Goal: Information Seeking & Learning: Find specific fact

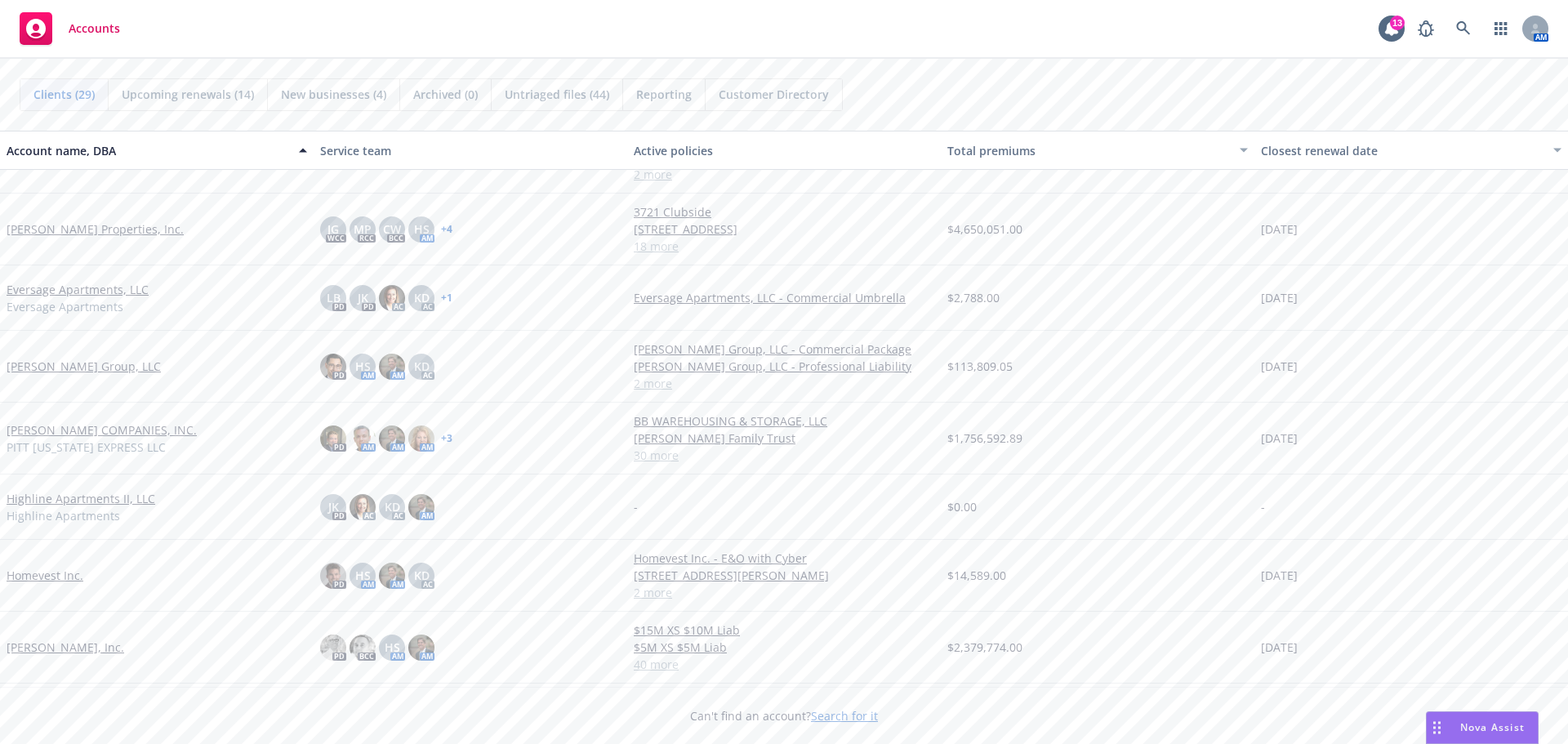
scroll to position [408, 0]
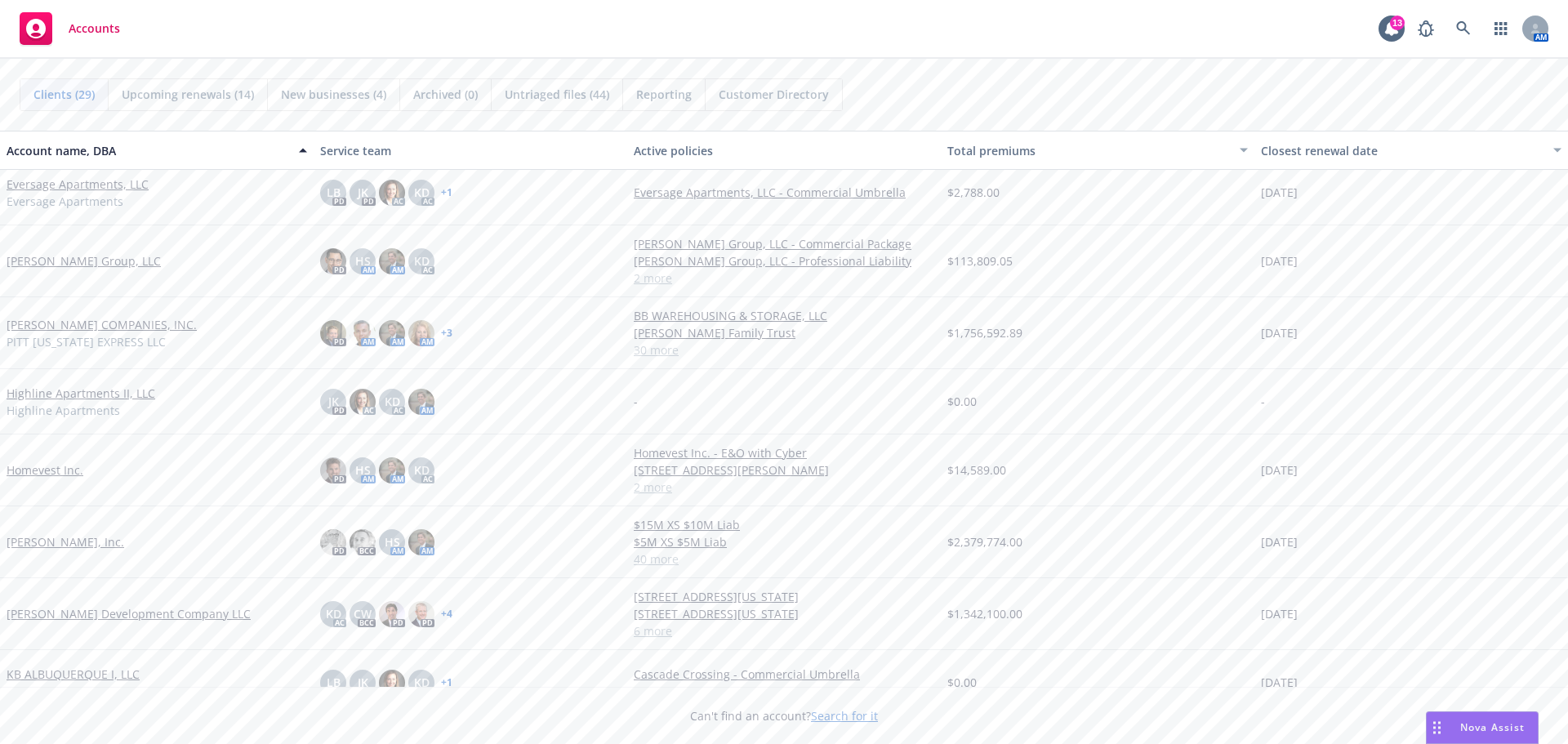
click at [75, 616] on link "[PERSON_NAME] Development Company LLC" at bounding box center [129, 613] width 244 height 17
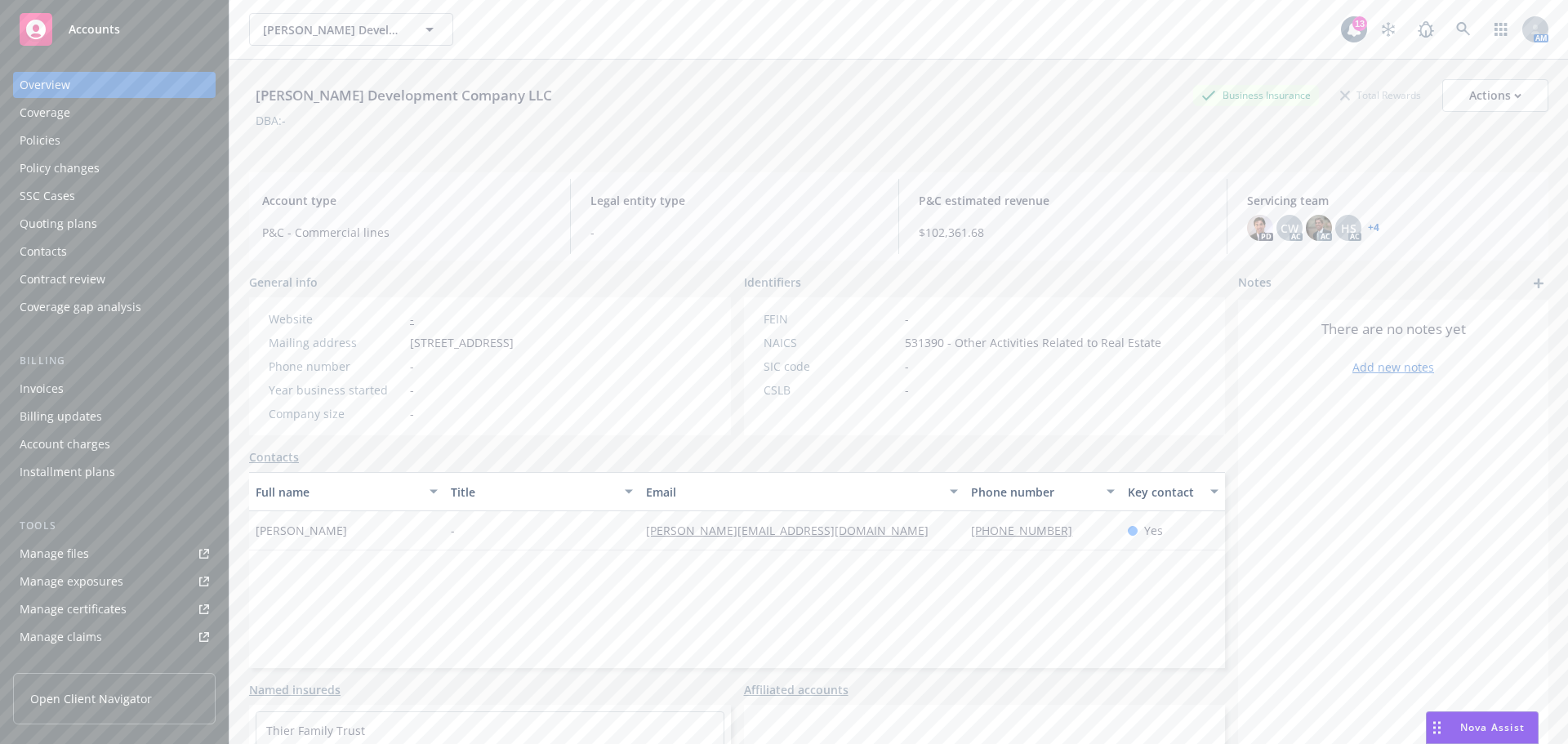
click at [57, 144] on div "Policies" at bounding box center [40, 141] width 40 height 26
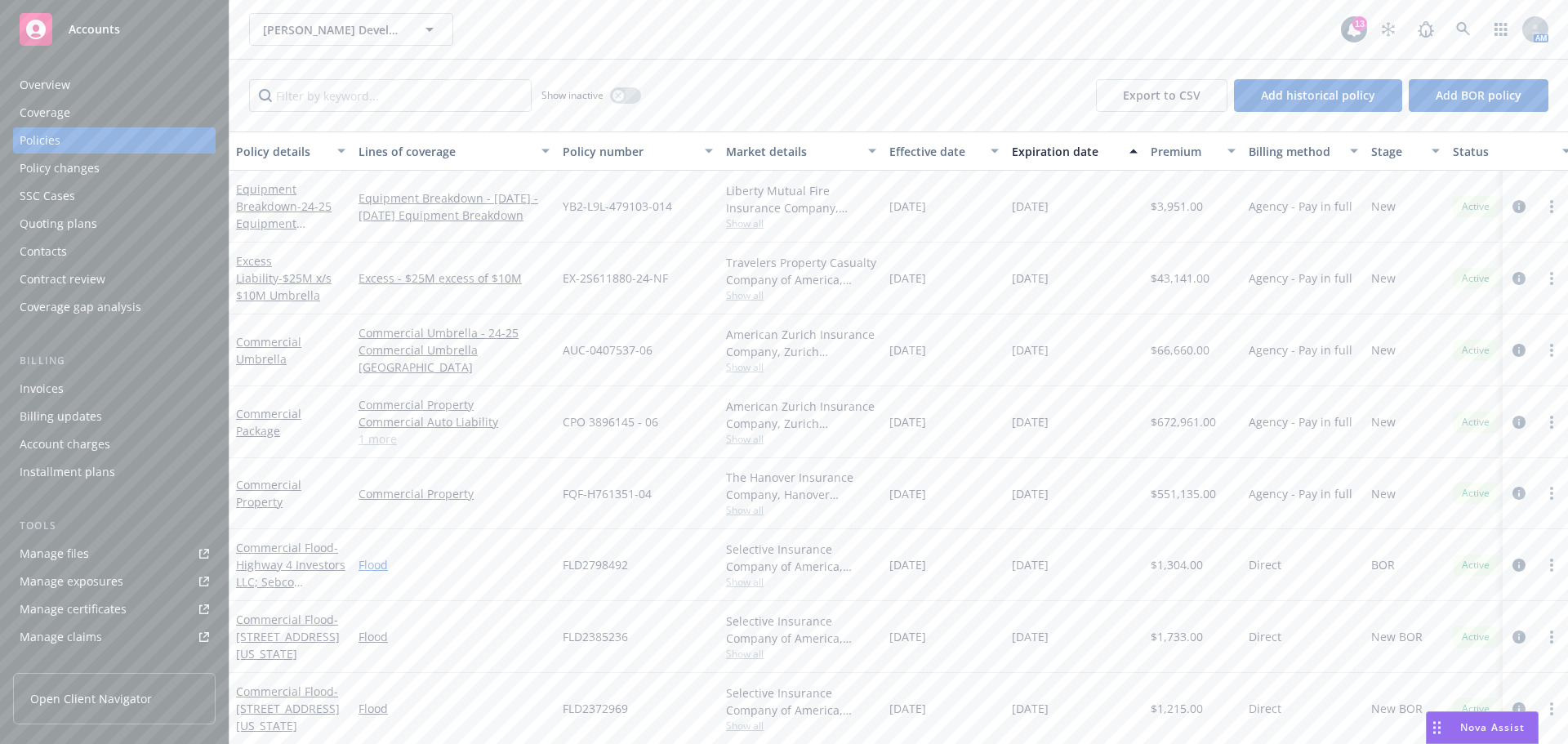
scroll to position [11, 0]
click at [441, 485] on link "Commercial Property" at bounding box center [454, 493] width 191 height 17
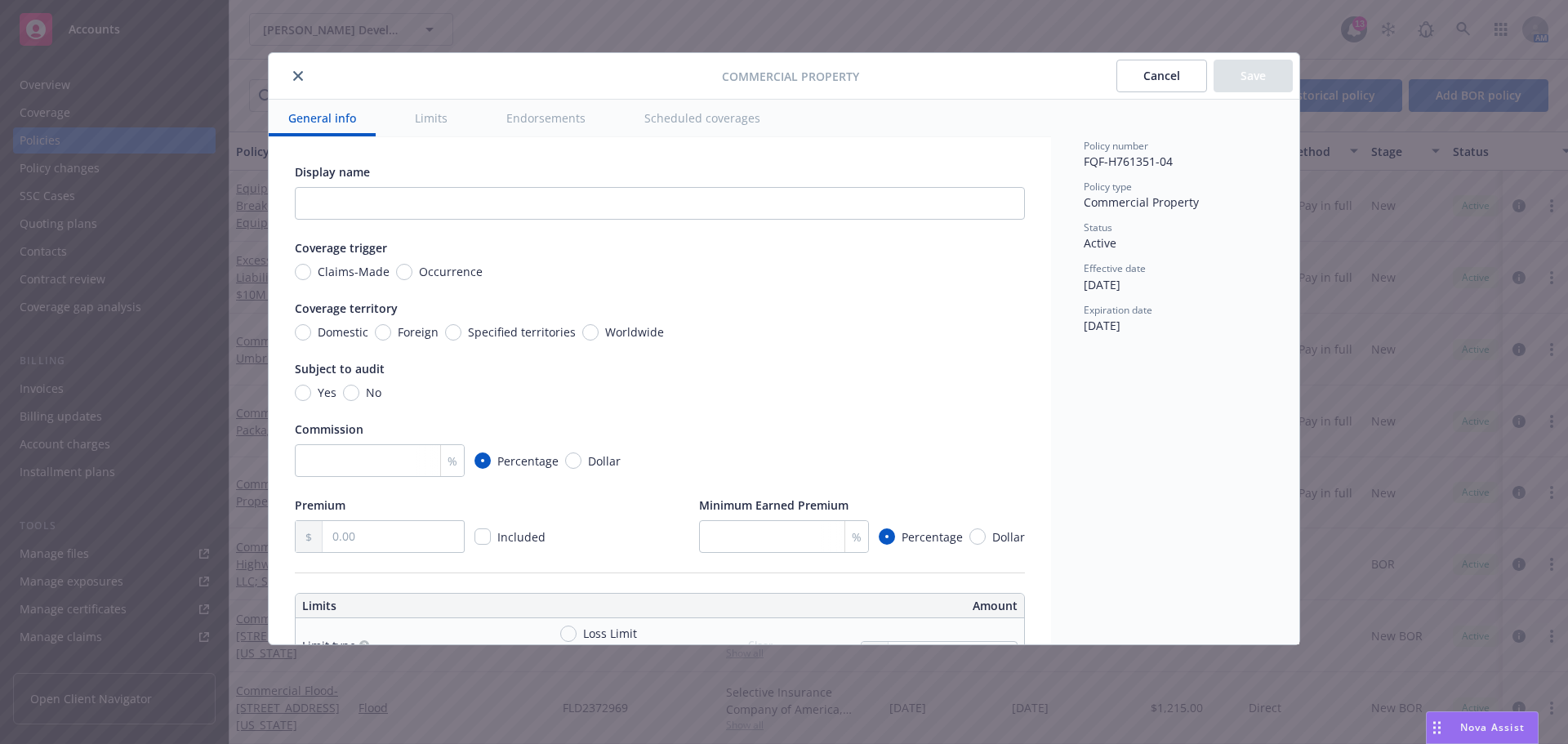
click at [294, 81] on button "close" at bounding box center [298, 75] width 19 height 19
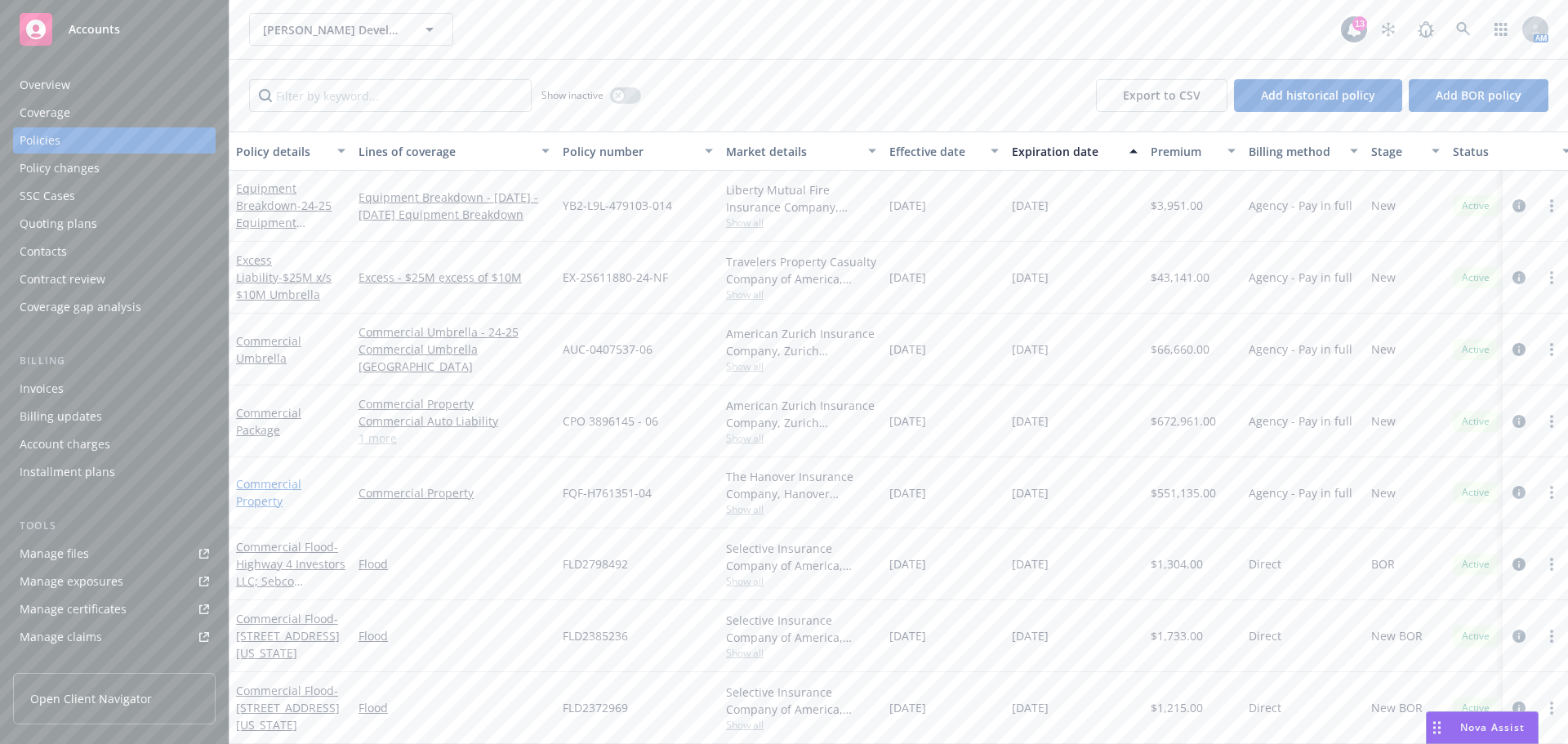
click at [260, 476] on link "Commercial Property" at bounding box center [268, 493] width 65 height 33
click at [260, 475] on div "[PERSON_NAME] Development Company LLC [PERSON_NAME] Development Company LLC 13 …" at bounding box center [899, 372] width 1338 height 744
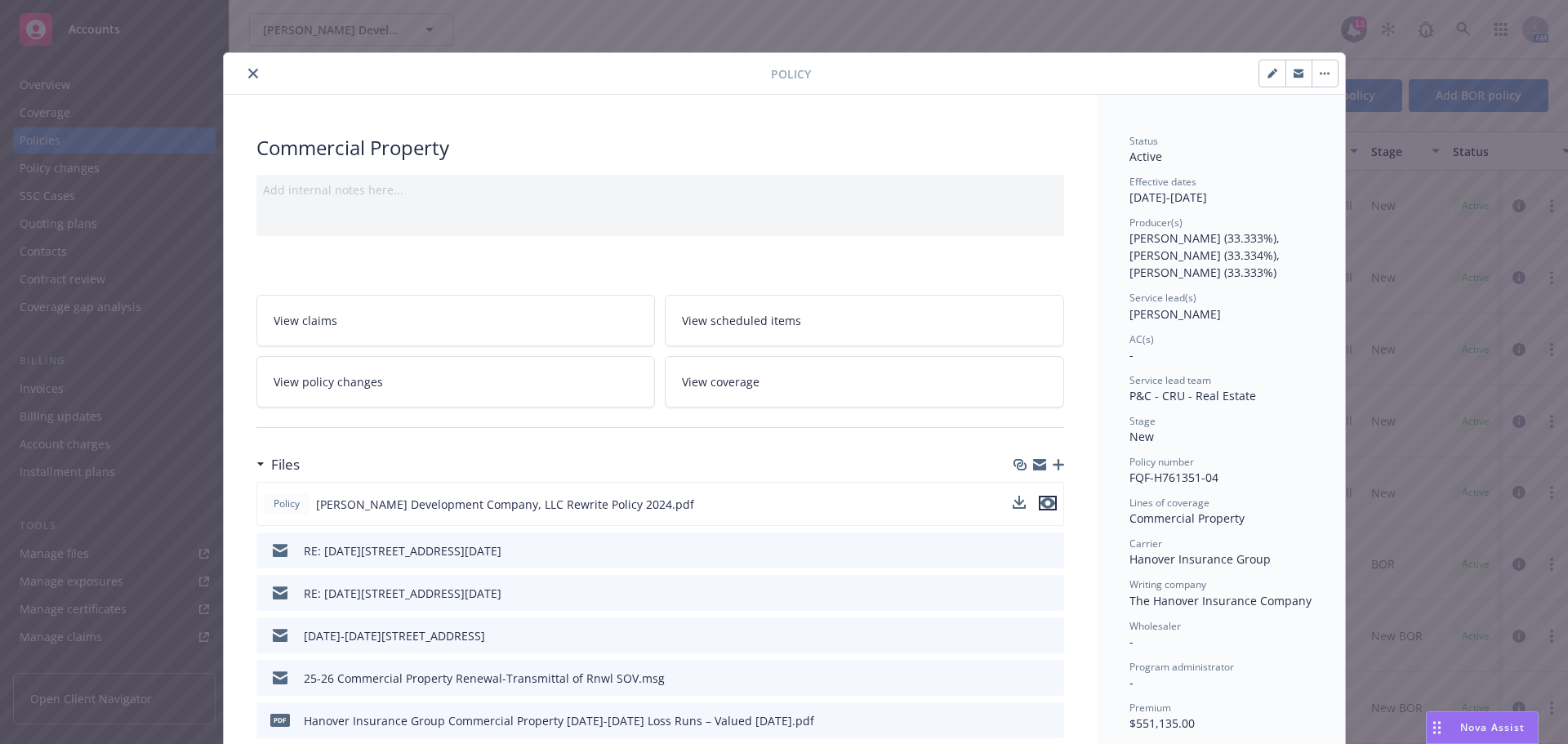
click at [1046, 500] on icon "preview file" at bounding box center [1048, 503] width 15 height 11
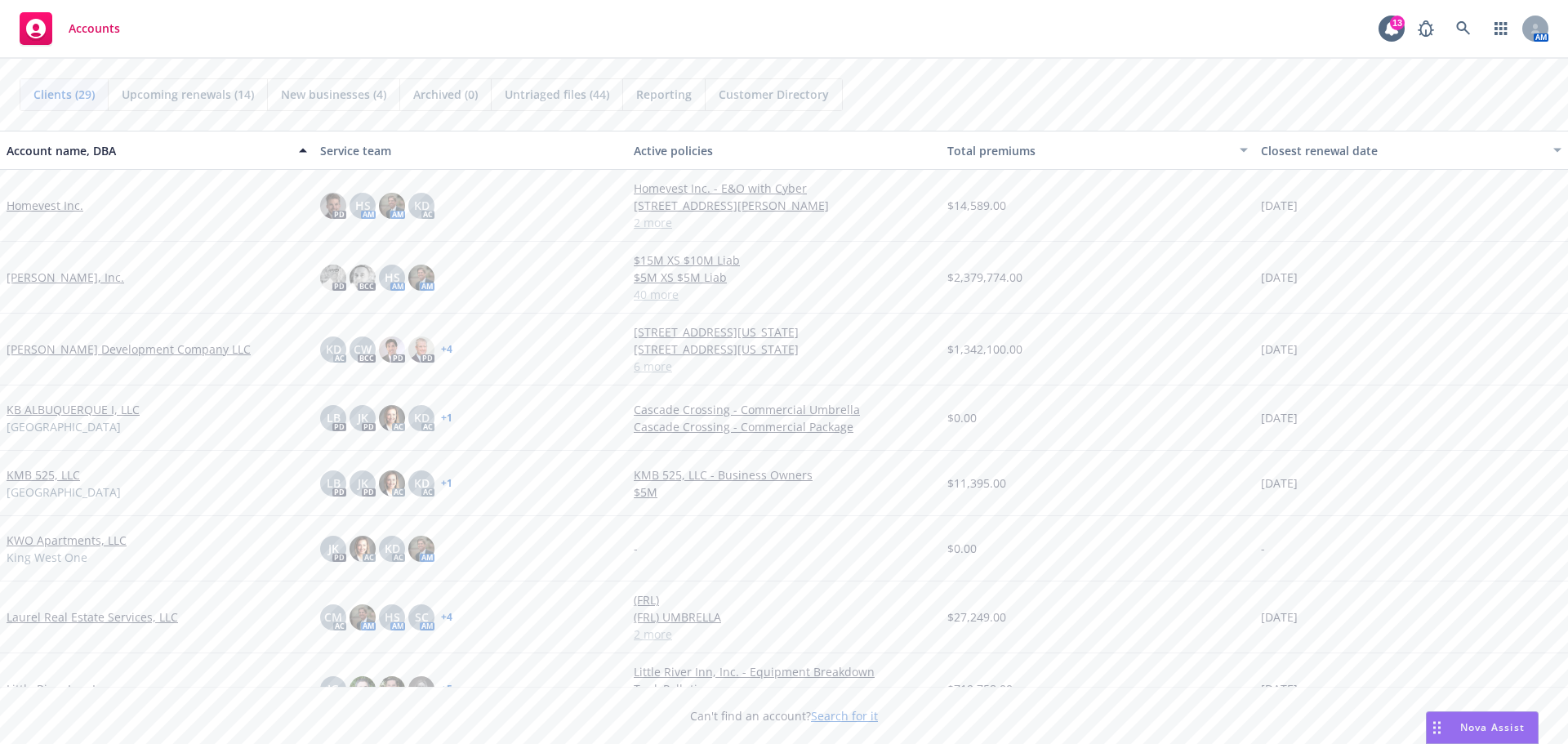
scroll to position [899, 0]
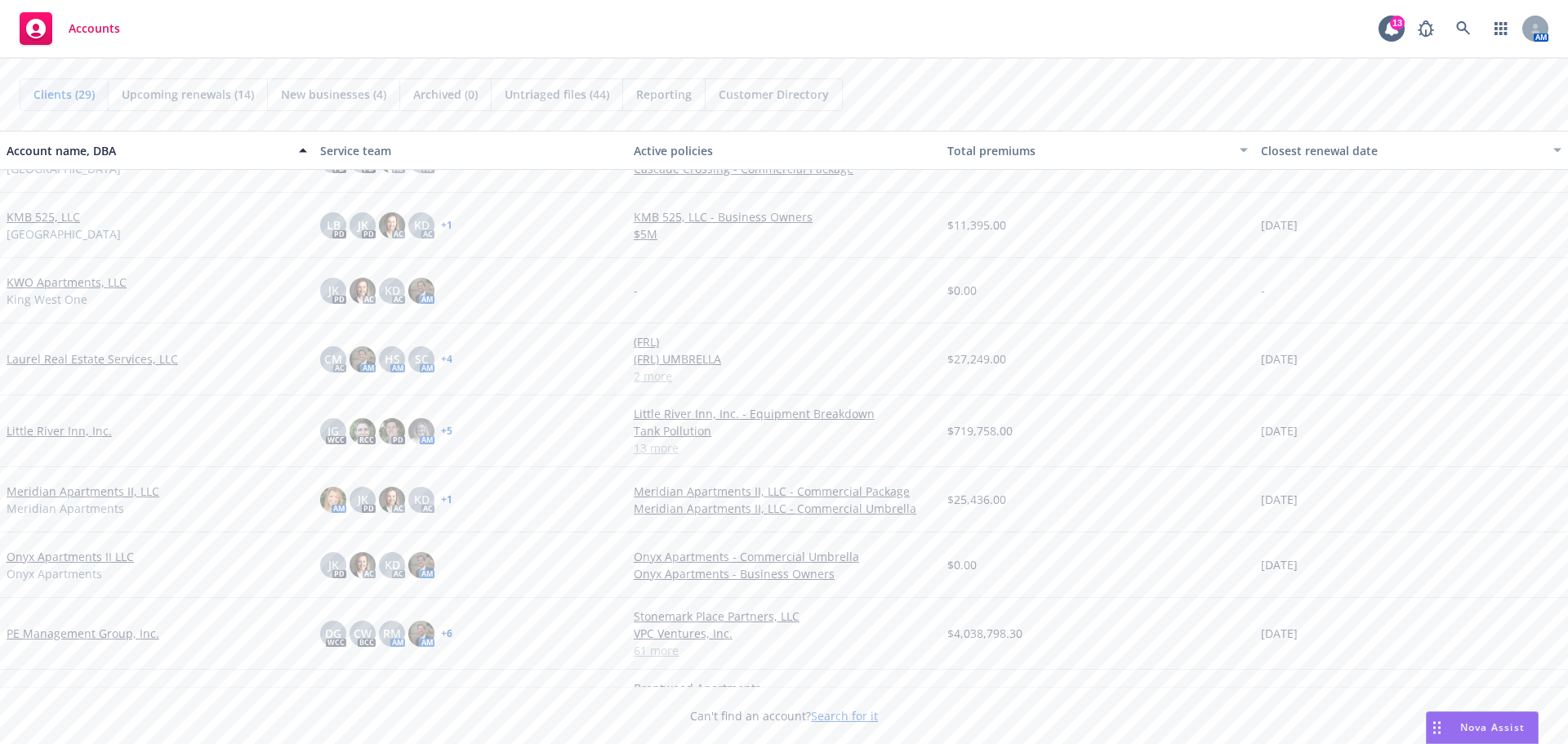
click at [50, 425] on link "Little River Inn, Inc." at bounding box center [59, 430] width 106 height 17
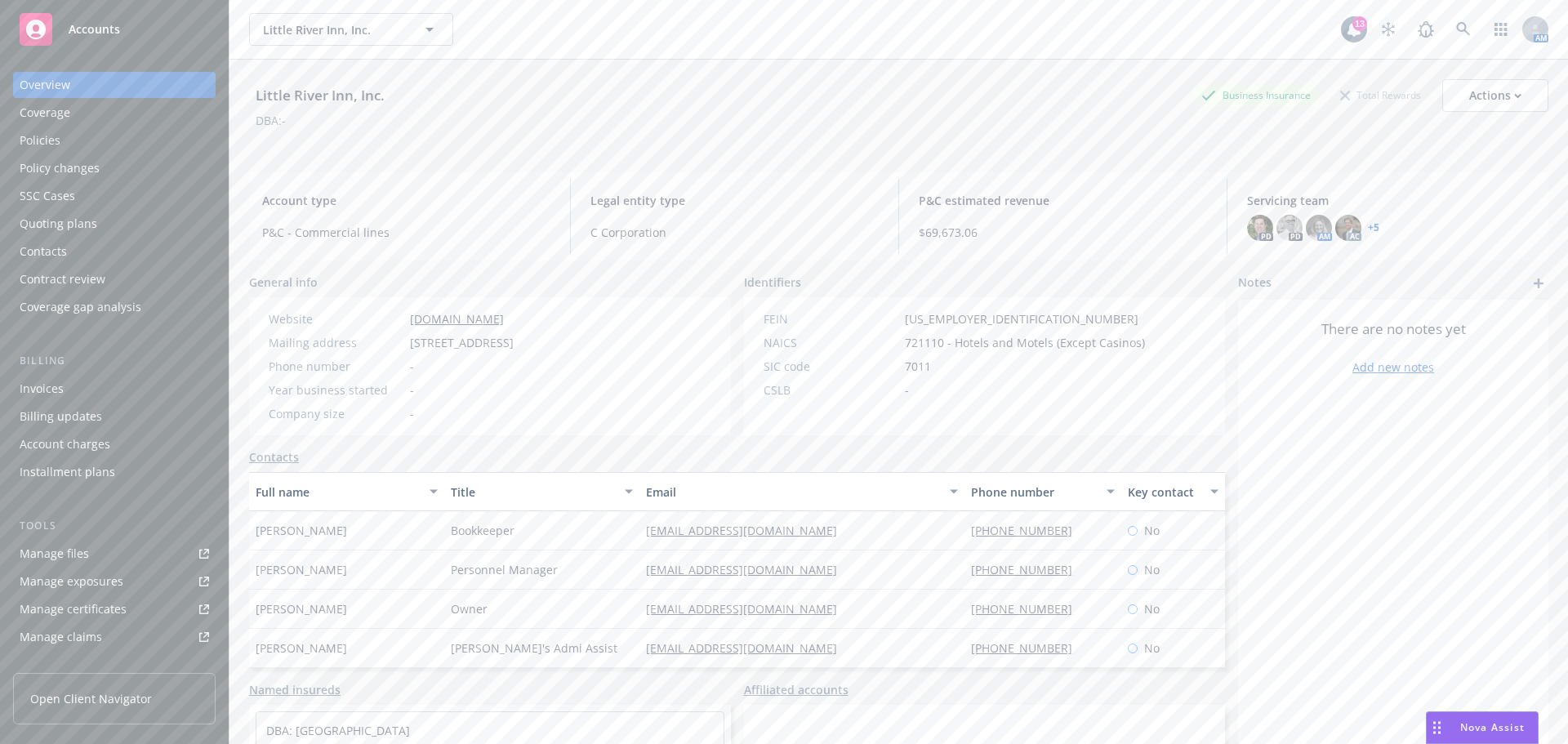
click at [118, 145] on div "Policies" at bounding box center [114, 141] width 189 height 26
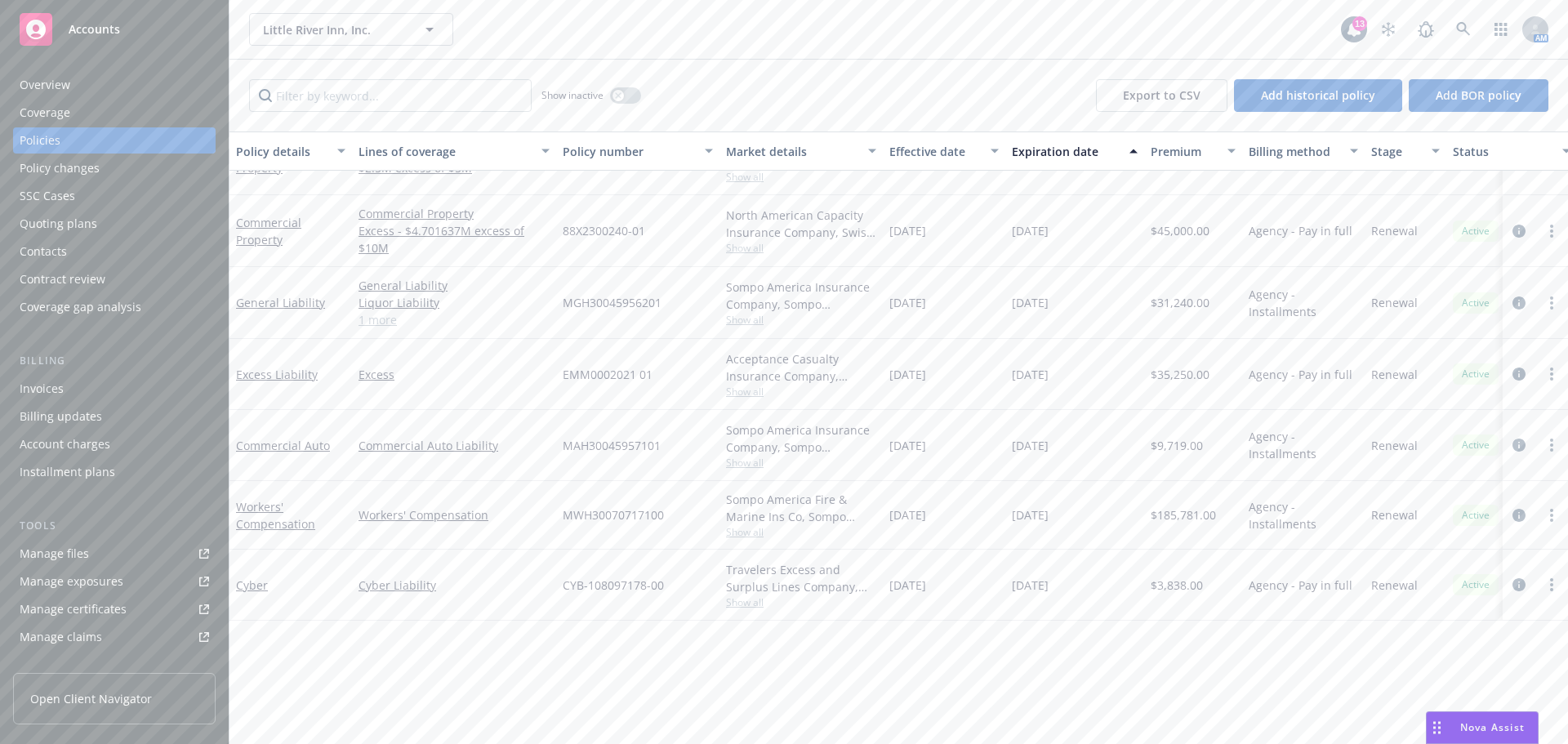
scroll to position [128, 0]
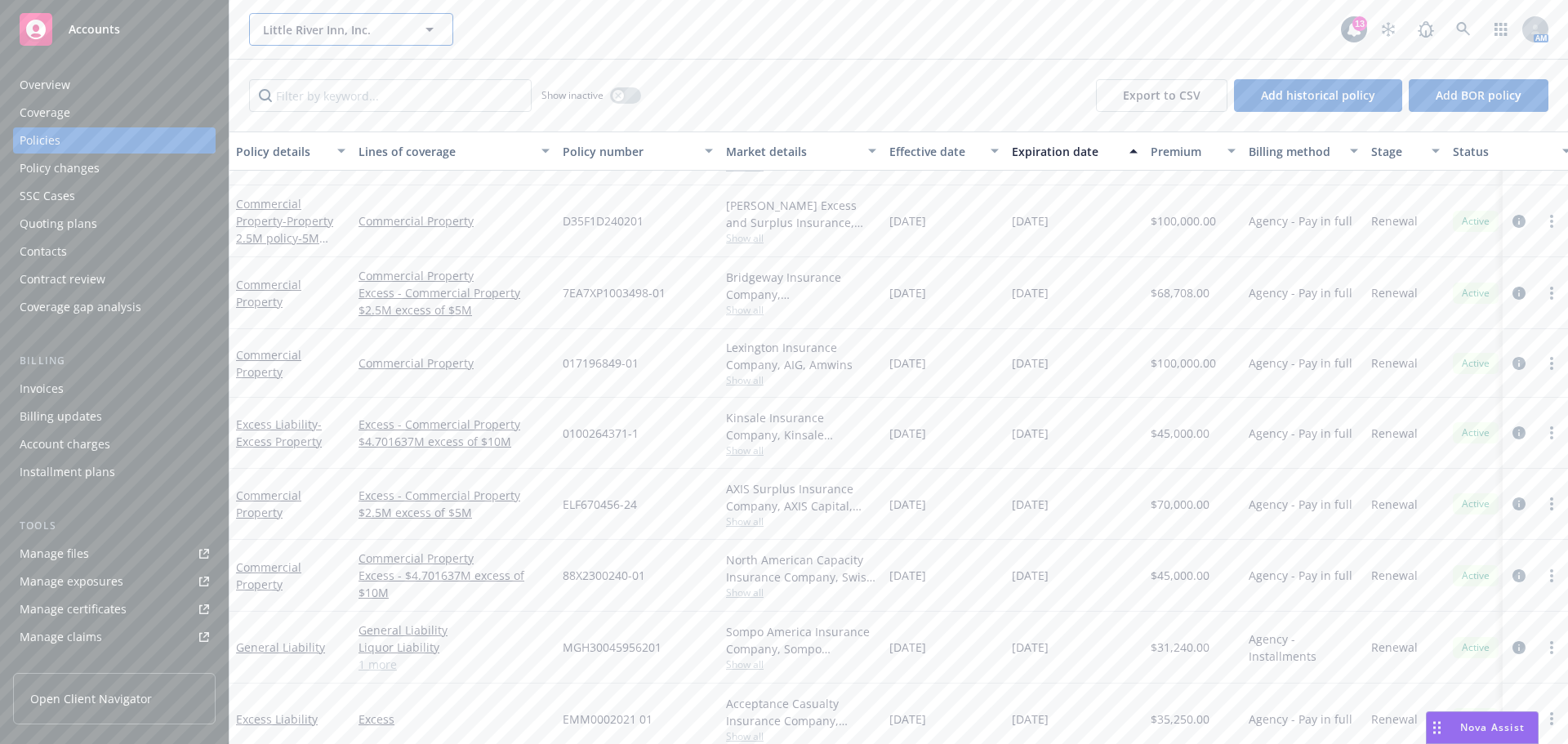
click at [430, 29] on icon "button" at bounding box center [429, 29] width 8 height 4
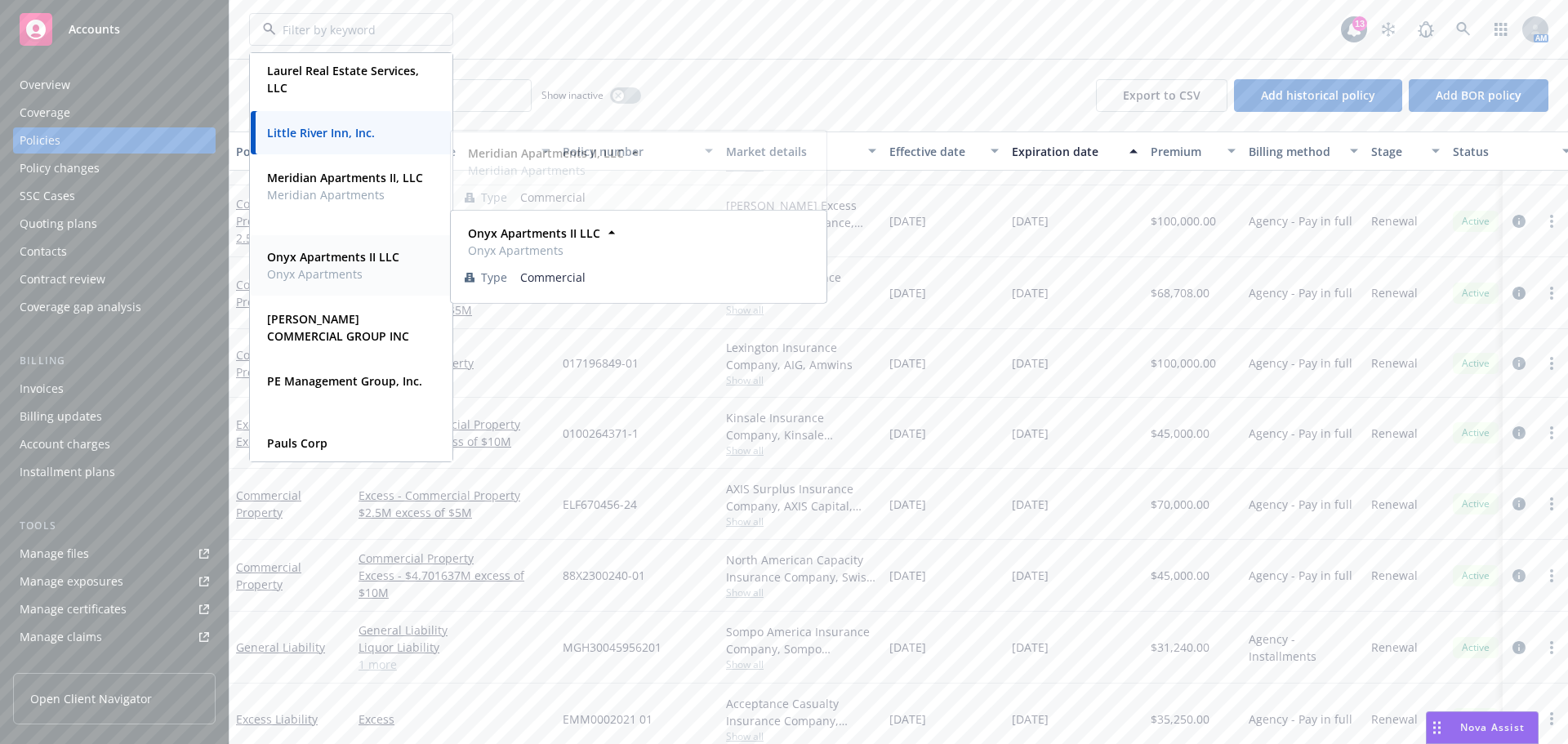
scroll to position [1225, 0]
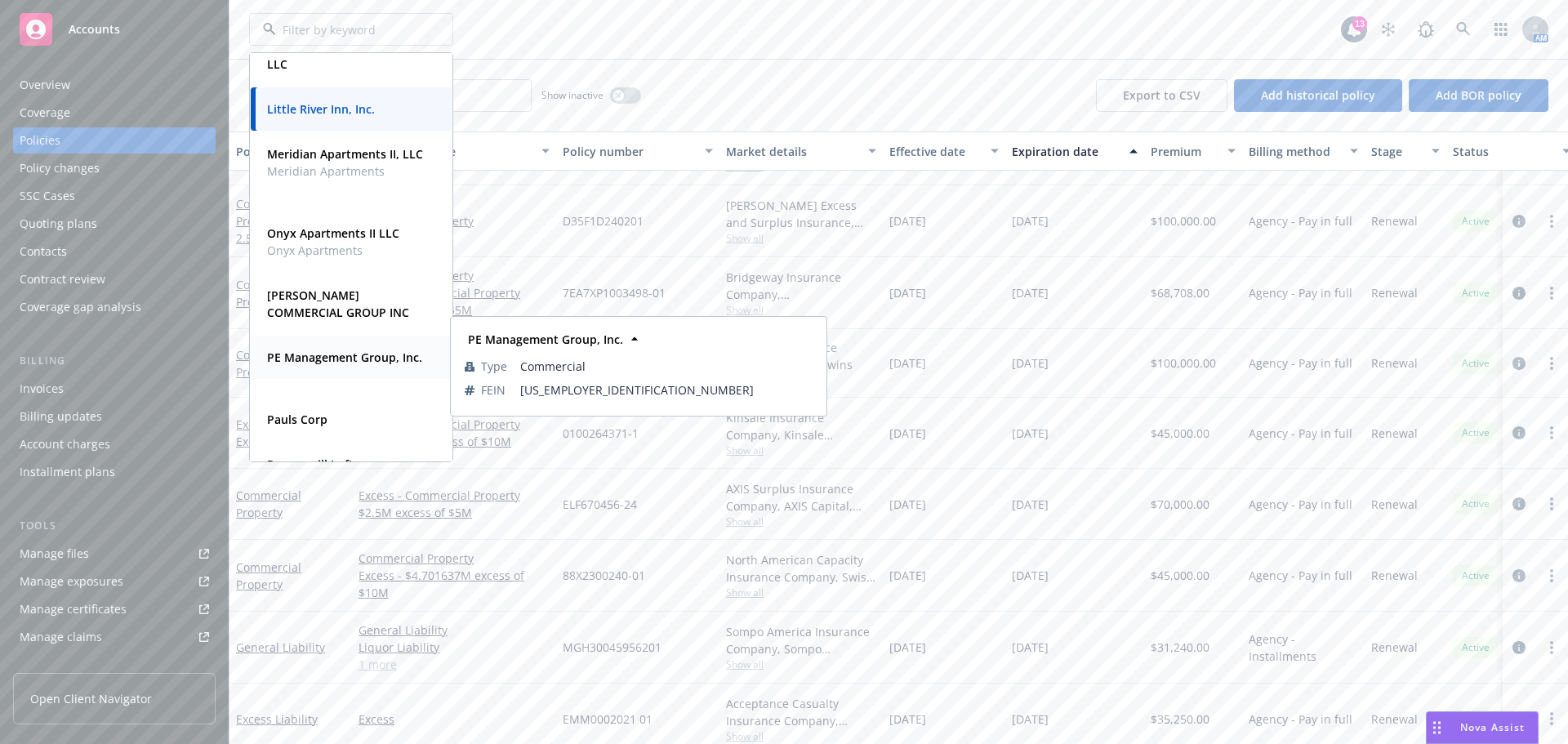
click at [293, 356] on strong "PE Management Group, Inc." at bounding box center [344, 357] width 155 height 16
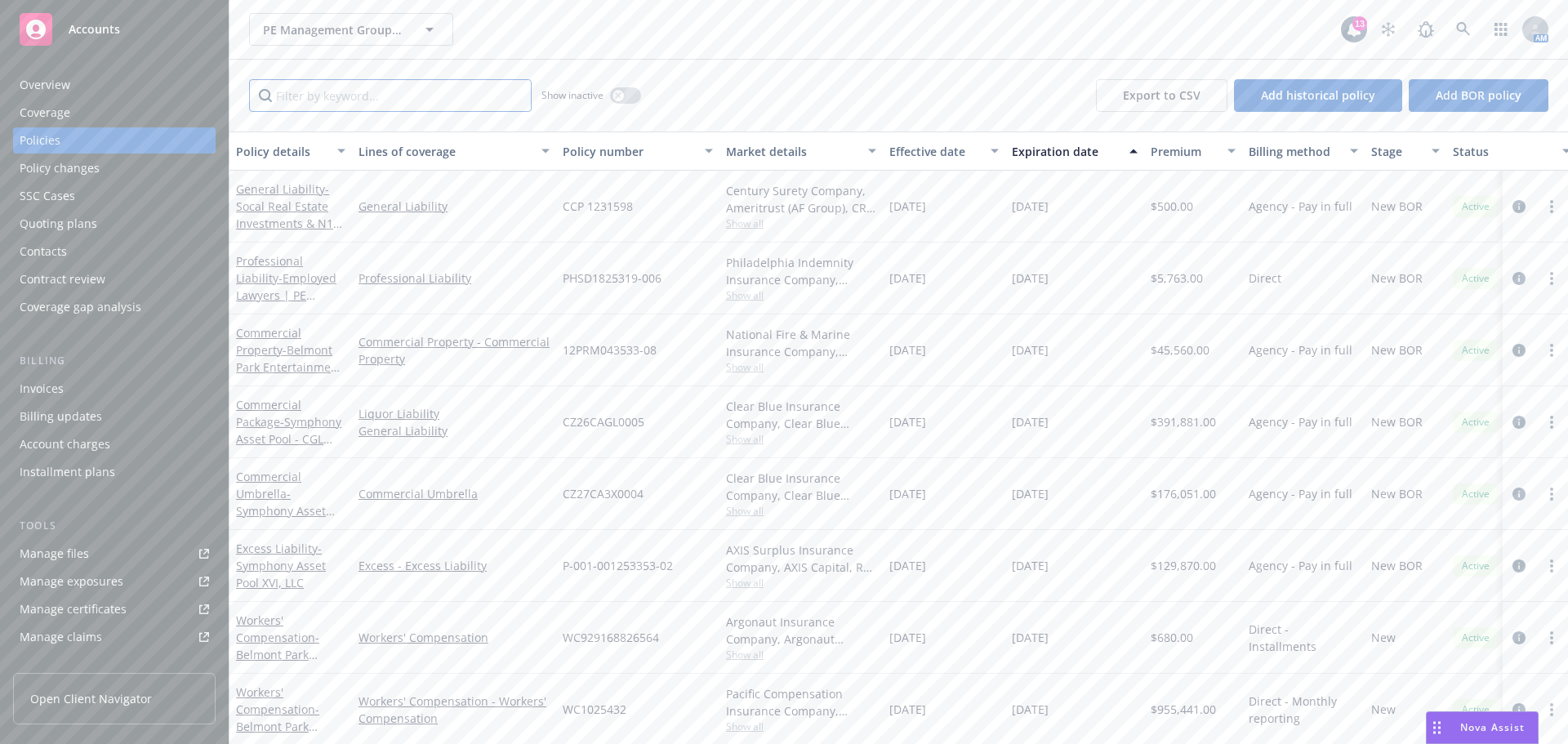
click at [367, 98] on input "Filter by keyword..." at bounding box center [390, 96] width 282 height 33
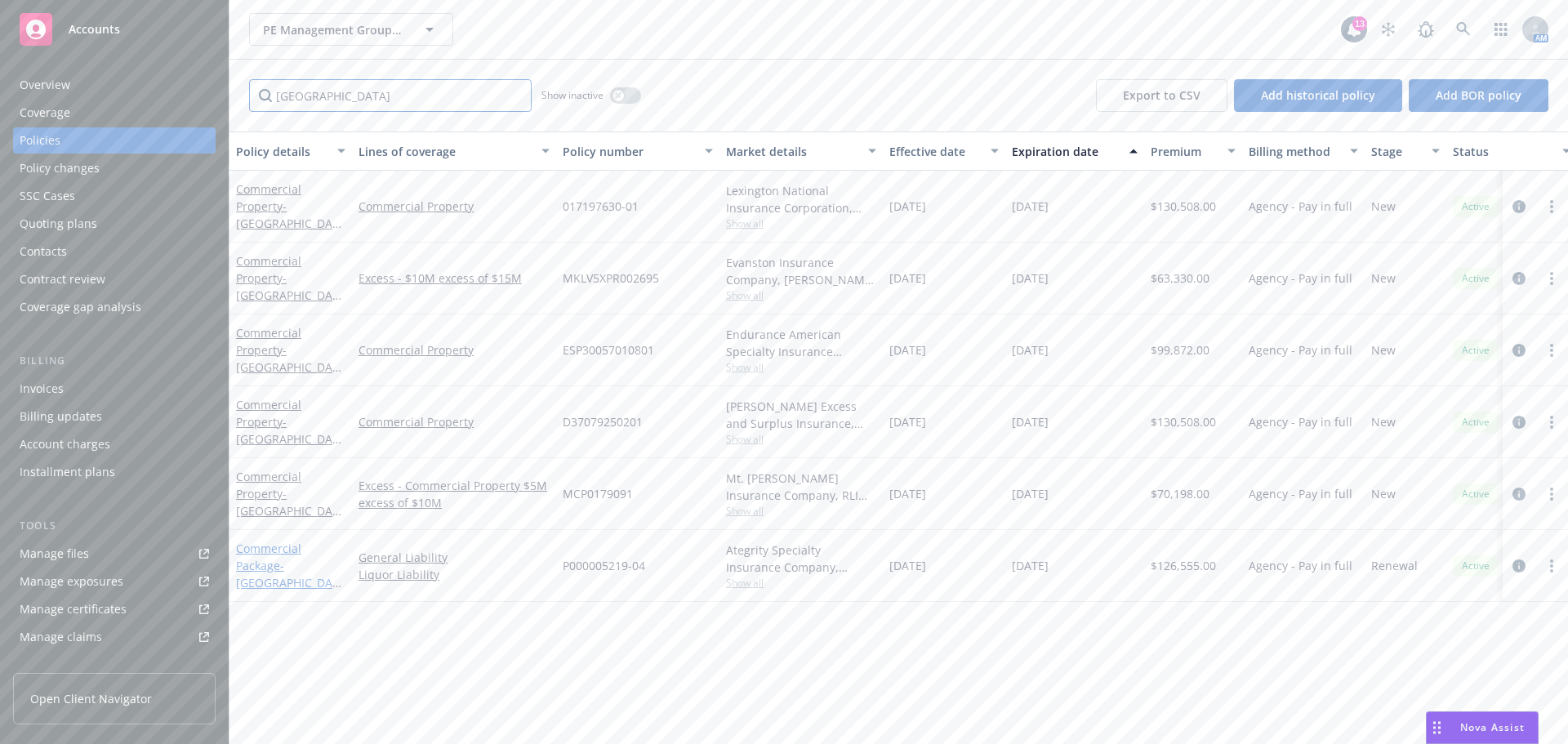
type input "lake house"
click at [278, 547] on link "Commercial Package - Lakehouse Hotel, LLC - GL & LL" at bounding box center [288, 574] width 103 height 67
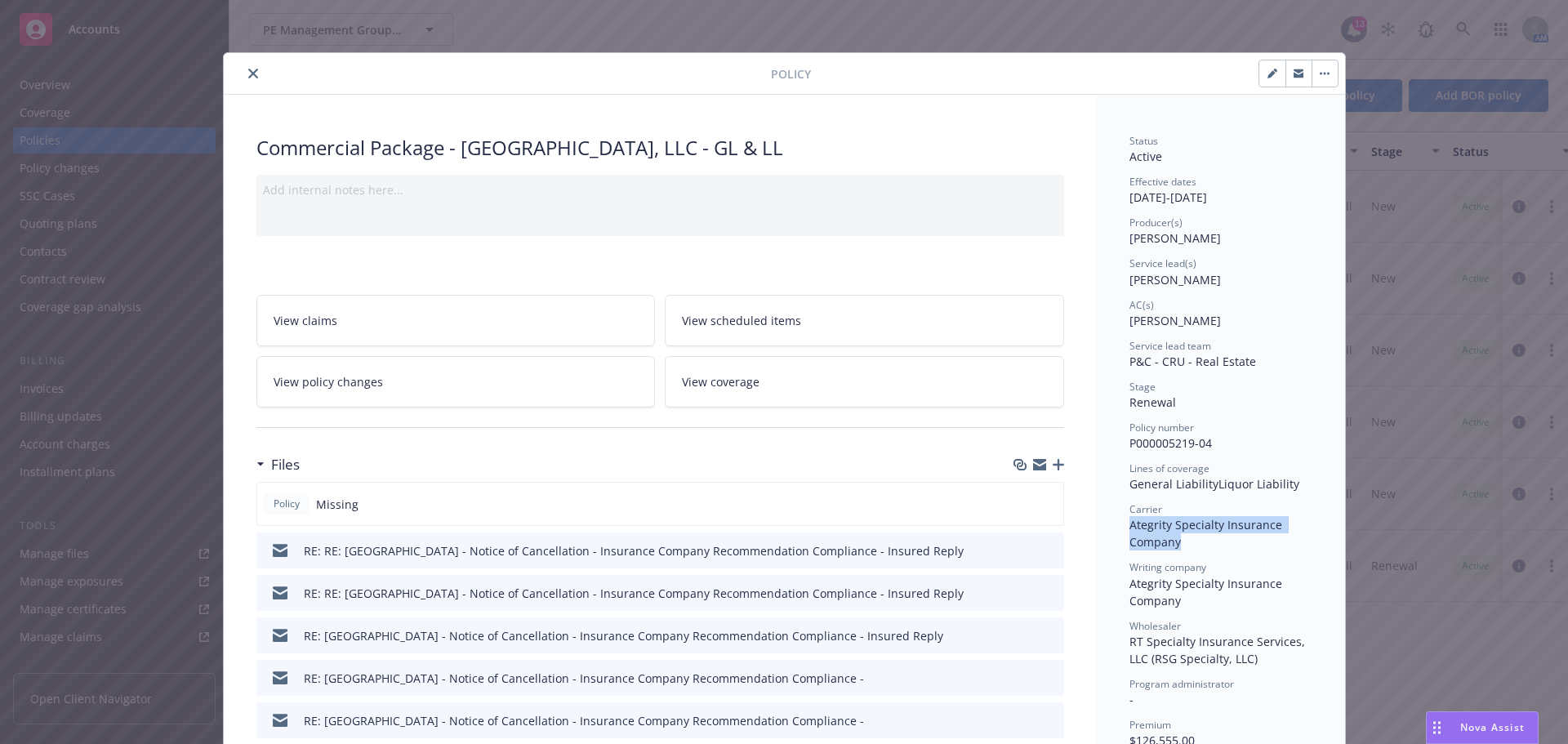
drag, startPoint x: 1123, startPoint y: 525, endPoint x: 1064, endPoint y: 542, distance: 61.4
click at [1267, 540] on div "Carrier Ategrity Specialty Insurance Company" at bounding box center [1221, 526] width 183 height 48
copy span "Ategrity Specialty Insurance Company"
drag, startPoint x: 1121, startPoint y: 426, endPoint x: 1213, endPoint y: 452, distance: 95.6
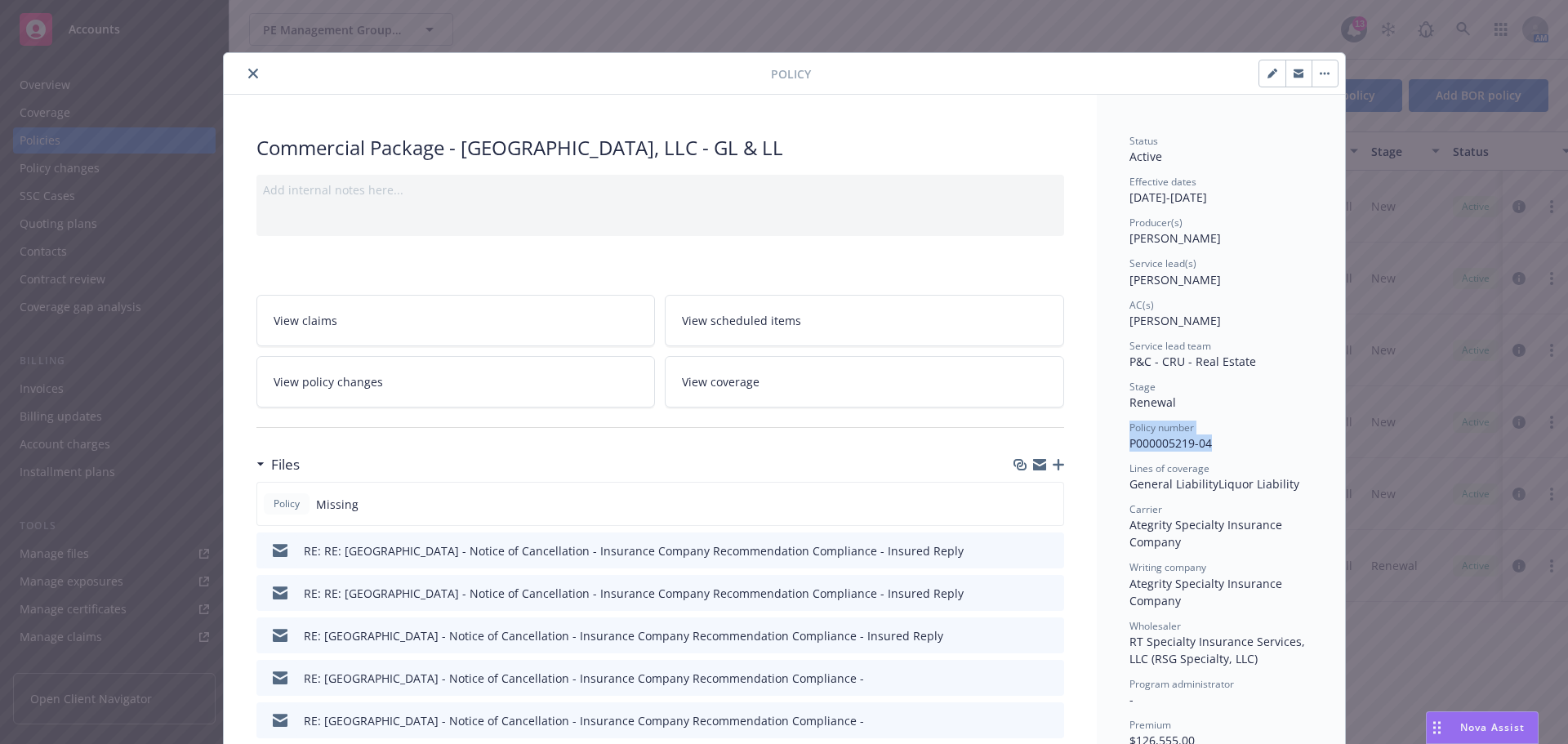
copy div "Policy number P000005219-04"
